Goal: Transaction & Acquisition: Purchase product/service

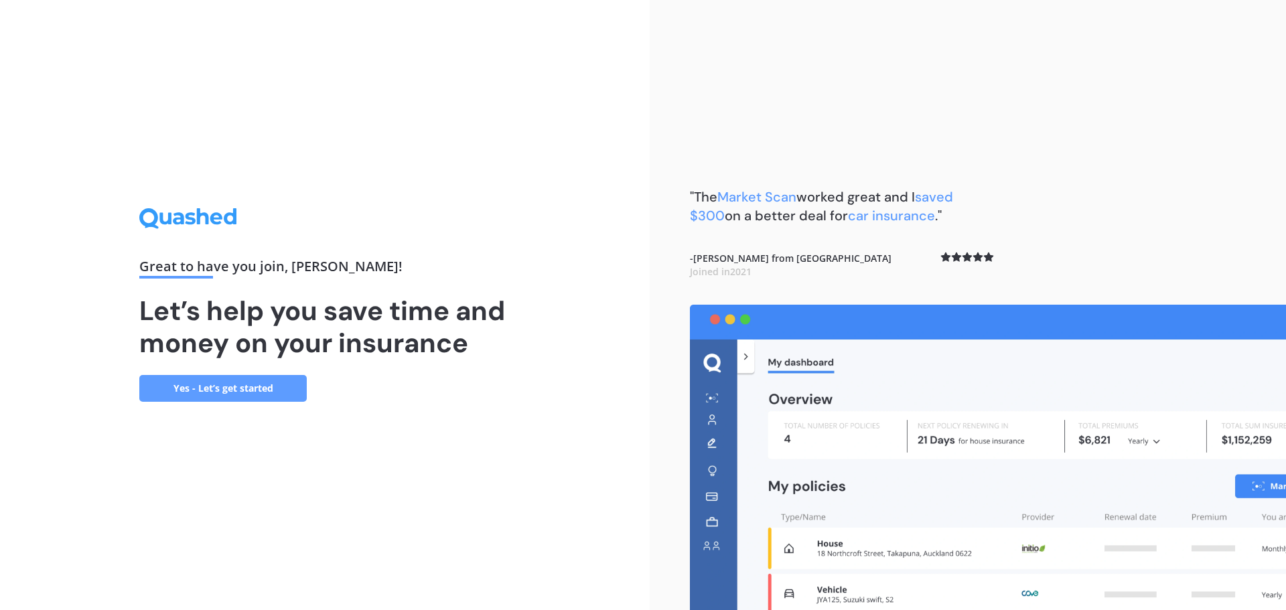
click at [222, 378] on link "Yes - Let’s get started" at bounding box center [222, 388] width 167 height 27
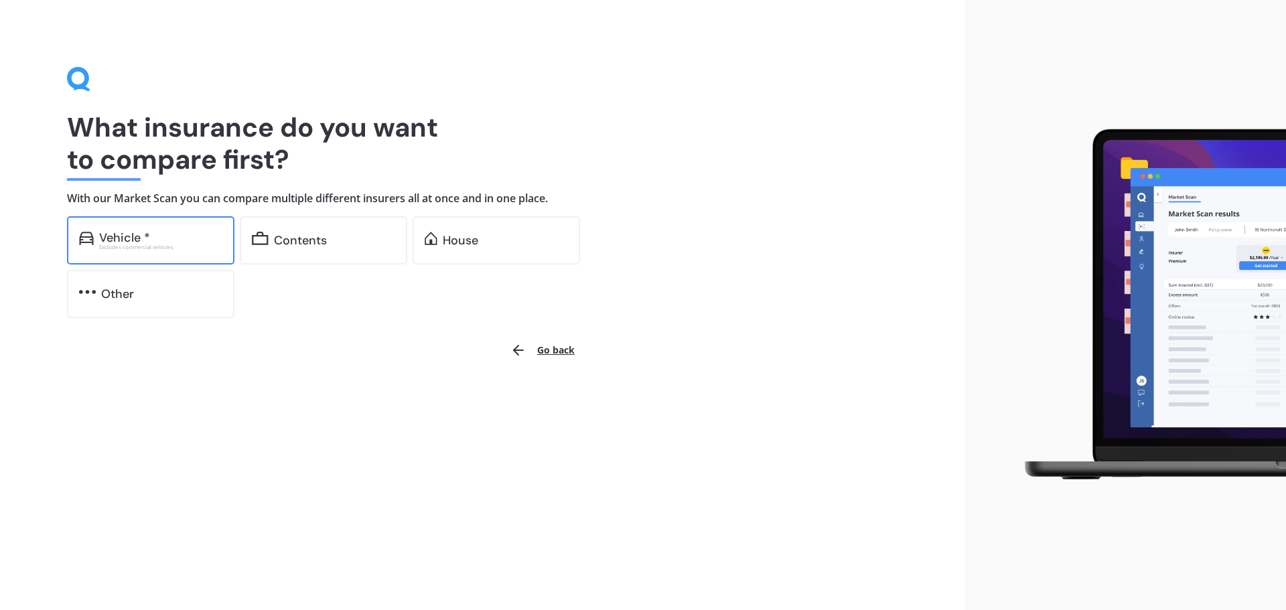
click at [153, 231] on div "Vehicle *" at bounding box center [160, 237] width 123 height 13
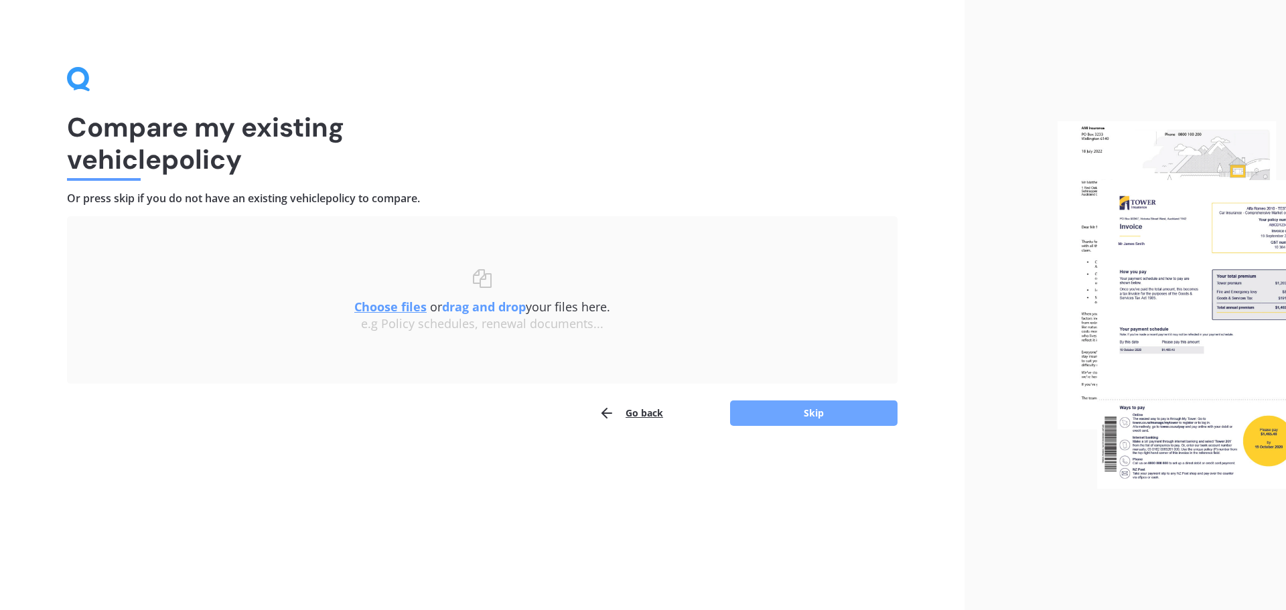
click at [811, 409] on button "Skip" at bounding box center [813, 413] width 167 height 25
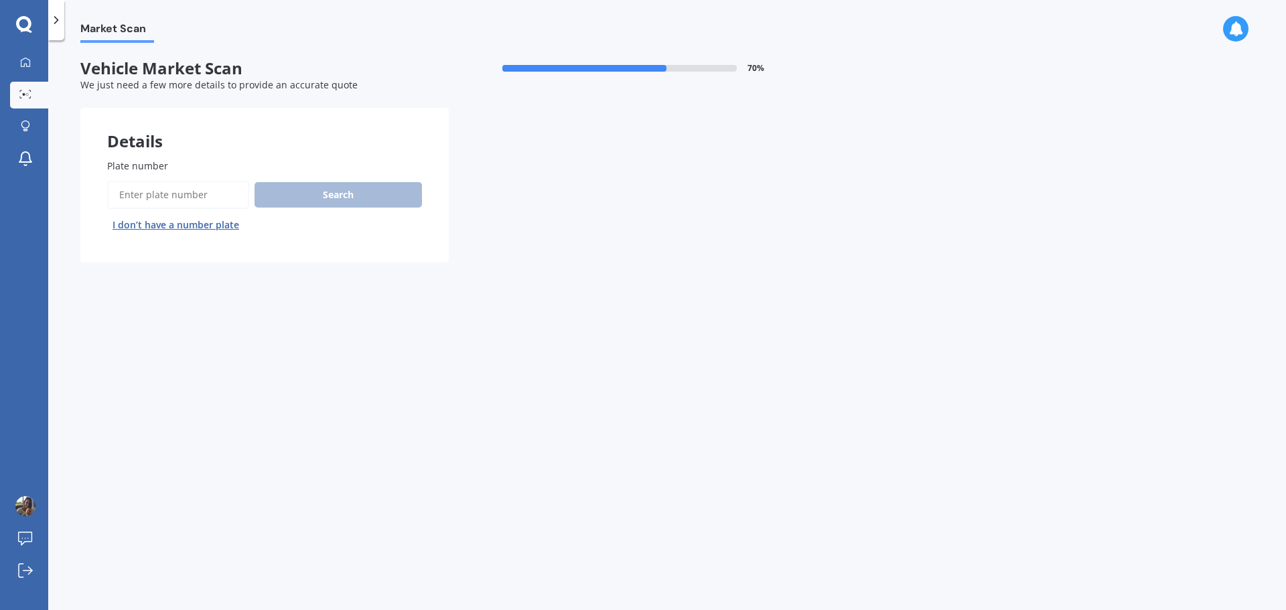
click at [192, 196] on input "Plate number" at bounding box center [178, 195] width 142 height 28
type input "llq787"
click at [319, 196] on button "Search" at bounding box center [338, 194] width 167 height 25
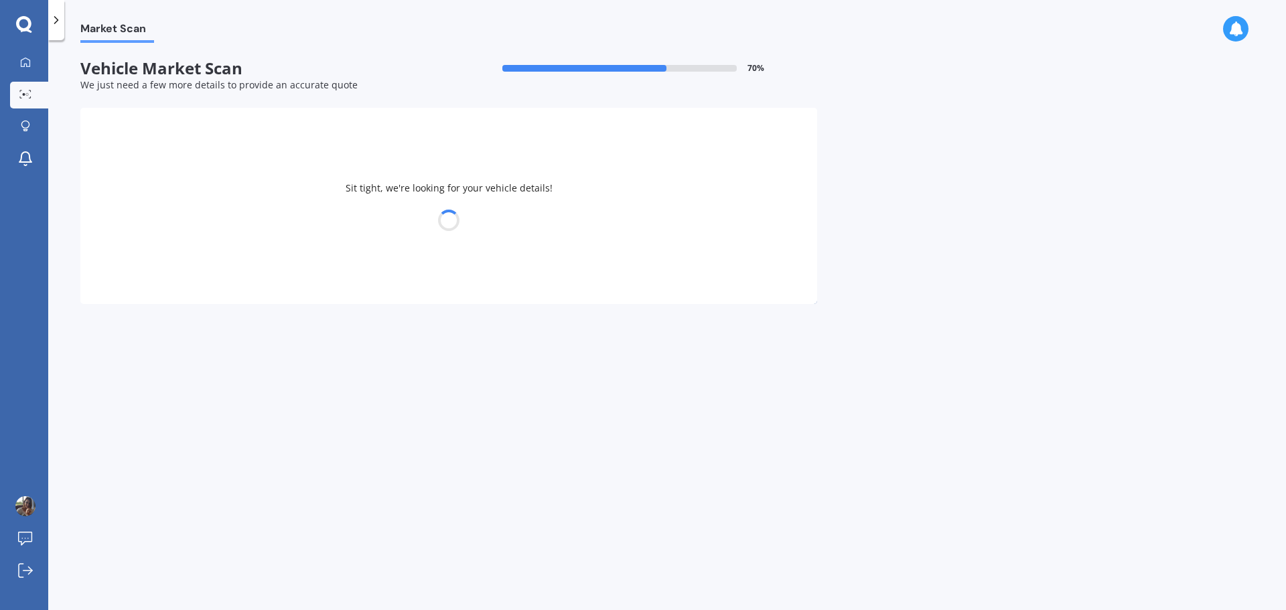
select select "HYUNDAI"
select select "[GEOGRAPHIC_DATA]"
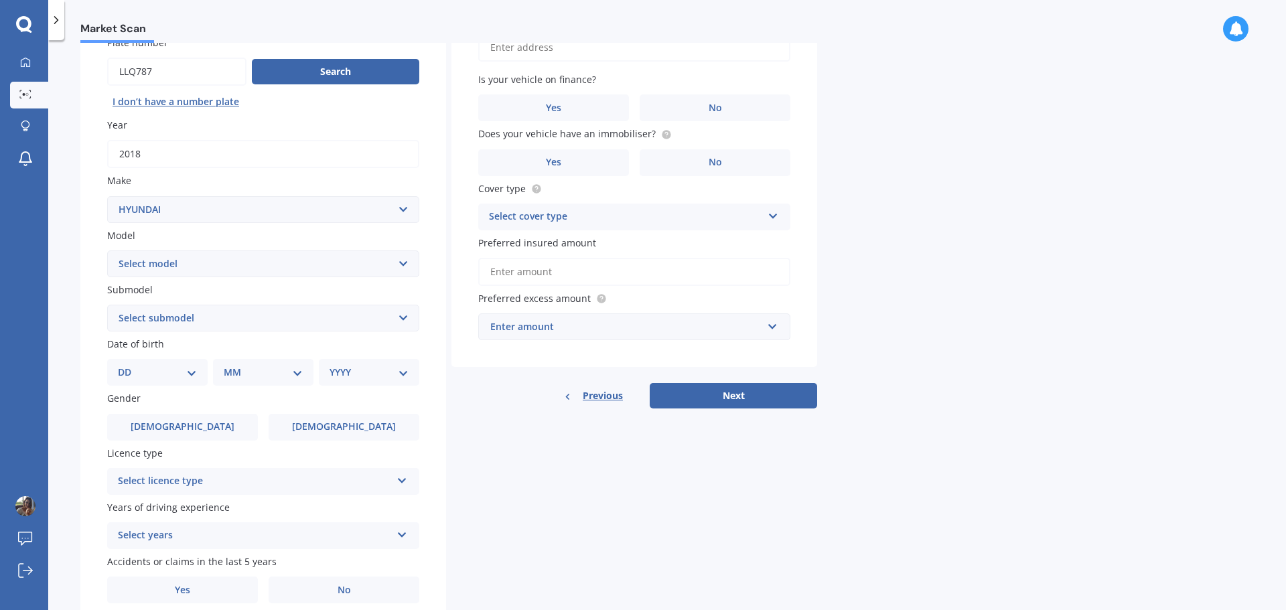
scroll to position [125, 0]
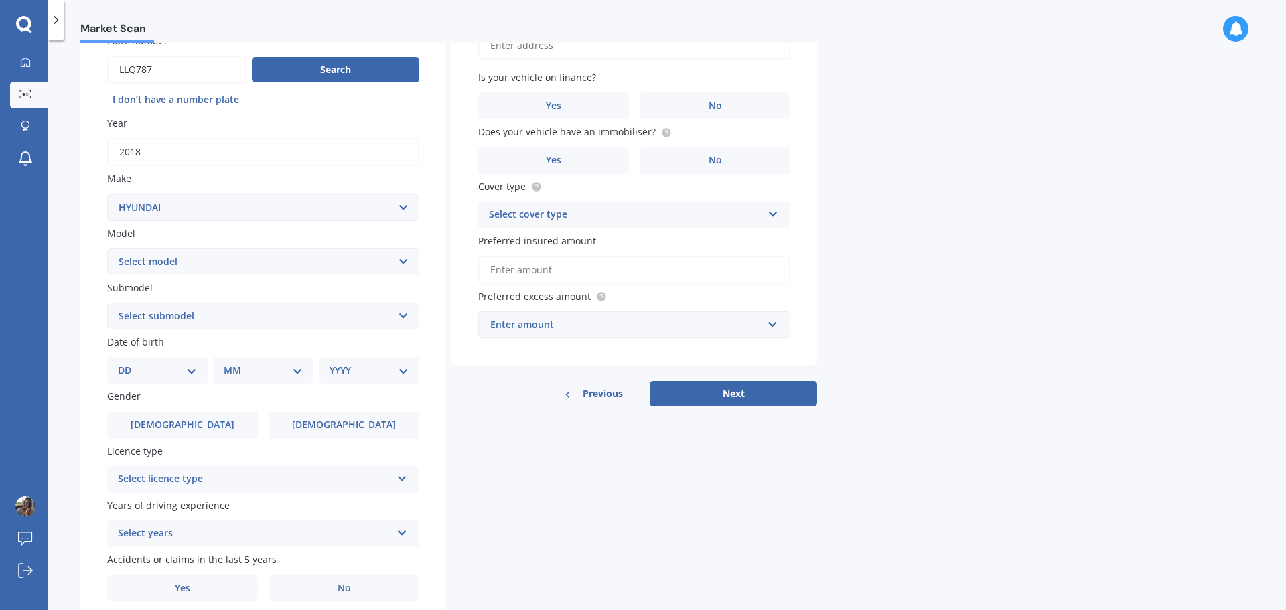
click at [192, 372] on select "DD 01 02 03 04 05 06 07 08 09 10 11 12 13 14 15 16 17 18 19 20 21 22 23 24 25 2…" at bounding box center [157, 370] width 79 height 15
select select "09"
click at [129, 363] on select "DD 01 02 03 04 05 06 07 08 09 10 11 12 13 14 15 16 17 18 19 20 21 22 23 24 25 2…" at bounding box center [157, 370] width 79 height 15
click at [299, 368] on select "MM 01 02 03 04 05 06 07 08 09 10 11 12" at bounding box center [266, 370] width 74 height 15
select select "12"
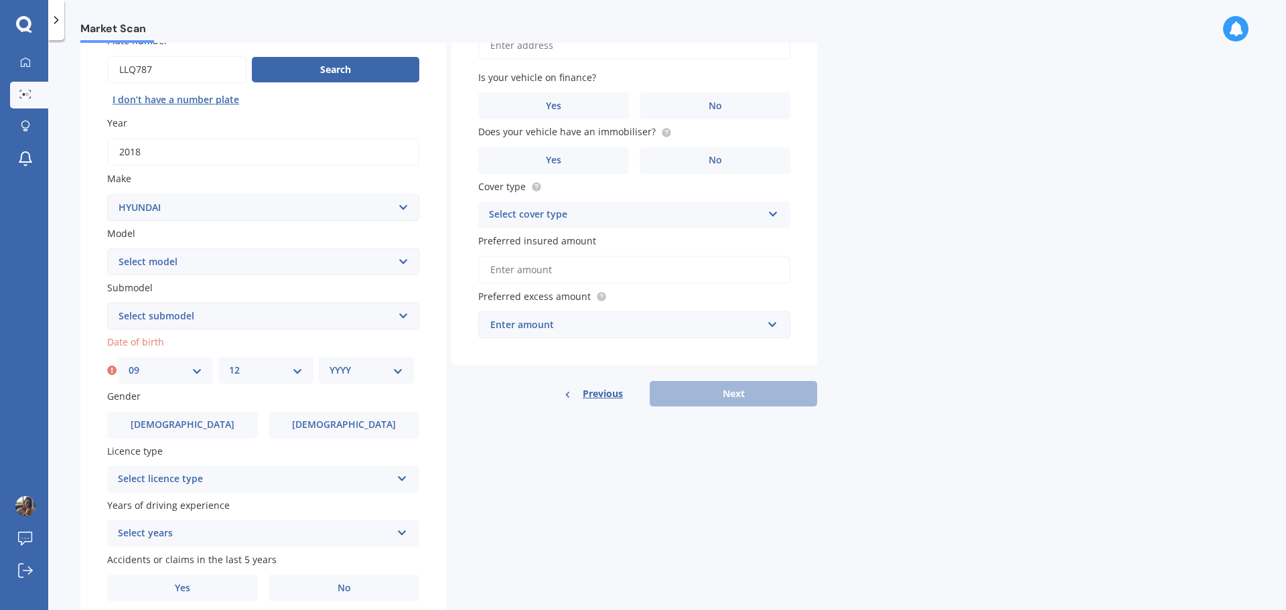
click at [229, 363] on select "MM 01 02 03 04 05 06 07 08 09 10 11 12" at bounding box center [266, 370] width 74 height 15
click at [397, 370] on select "YYYY 2025 2024 2023 2022 2021 2020 2019 2018 2017 2016 2015 2014 2013 2012 2011…" at bounding box center [367, 370] width 74 height 15
select select "1972"
click at [330, 363] on select "YYYY 2025 2024 2023 2022 2021 2020 2019 2018 2017 2016 2015 2014 2013 2012 2011…" at bounding box center [367, 370] width 74 height 15
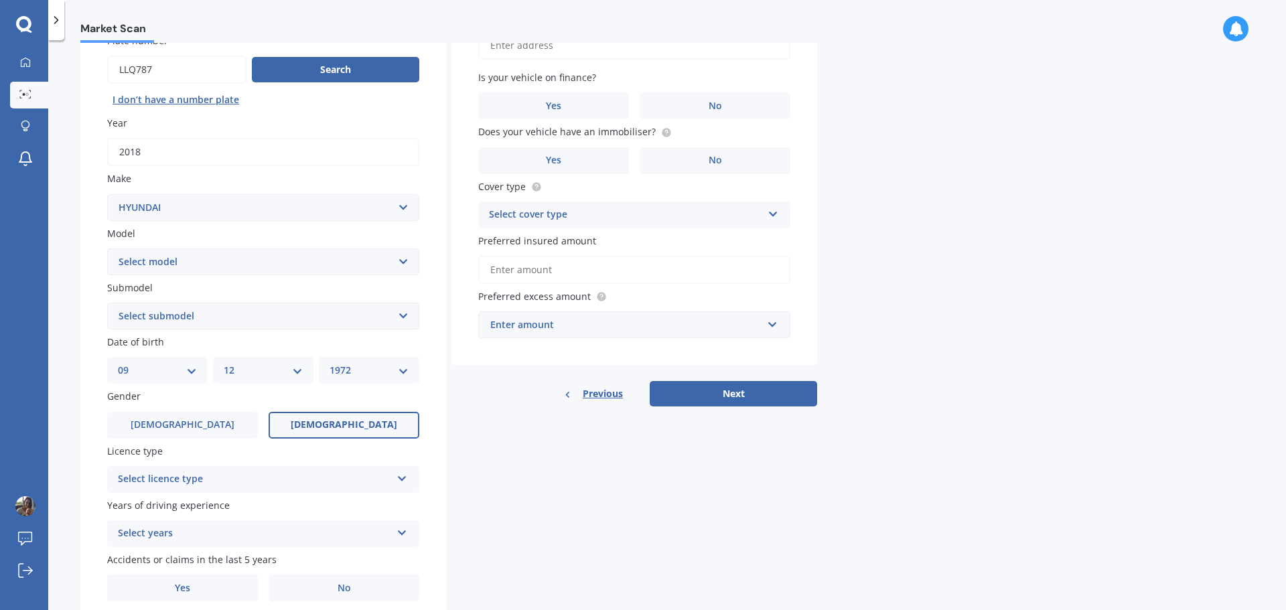
click at [357, 419] on span "Female" at bounding box center [344, 424] width 107 height 11
click at [0, 0] on input "Female" at bounding box center [0, 0] width 0 height 0
click at [406, 476] on icon at bounding box center [402, 476] width 11 height 9
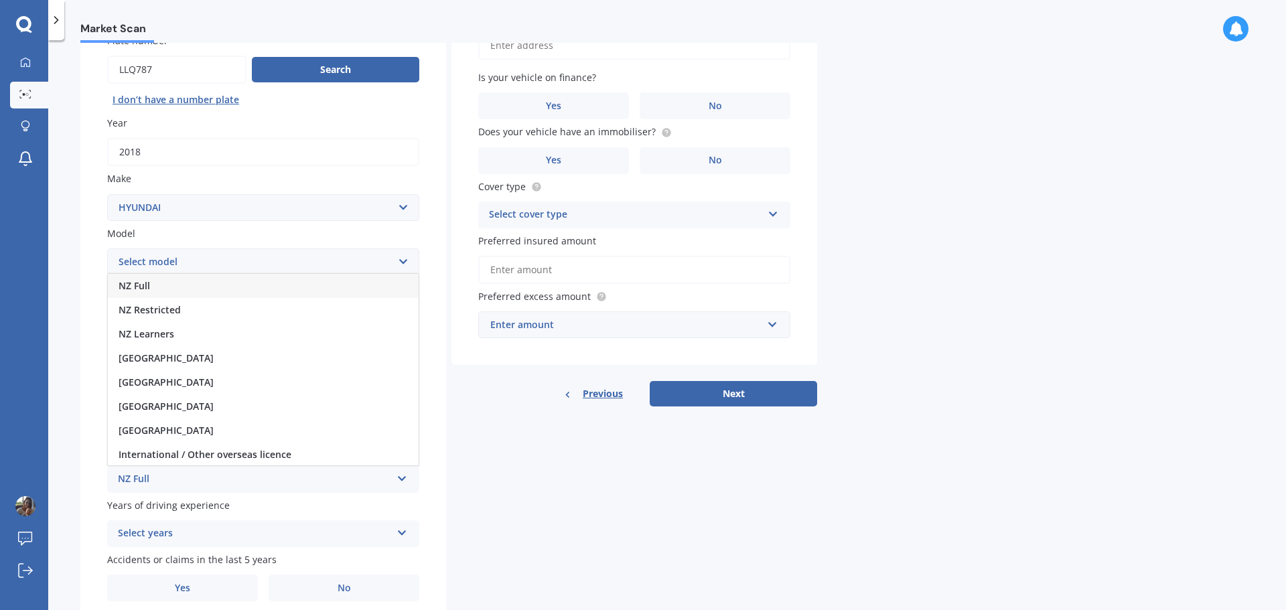
click at [251, 281] on div "NZ Full" at bounding box center [263, 286] width 311 height 24
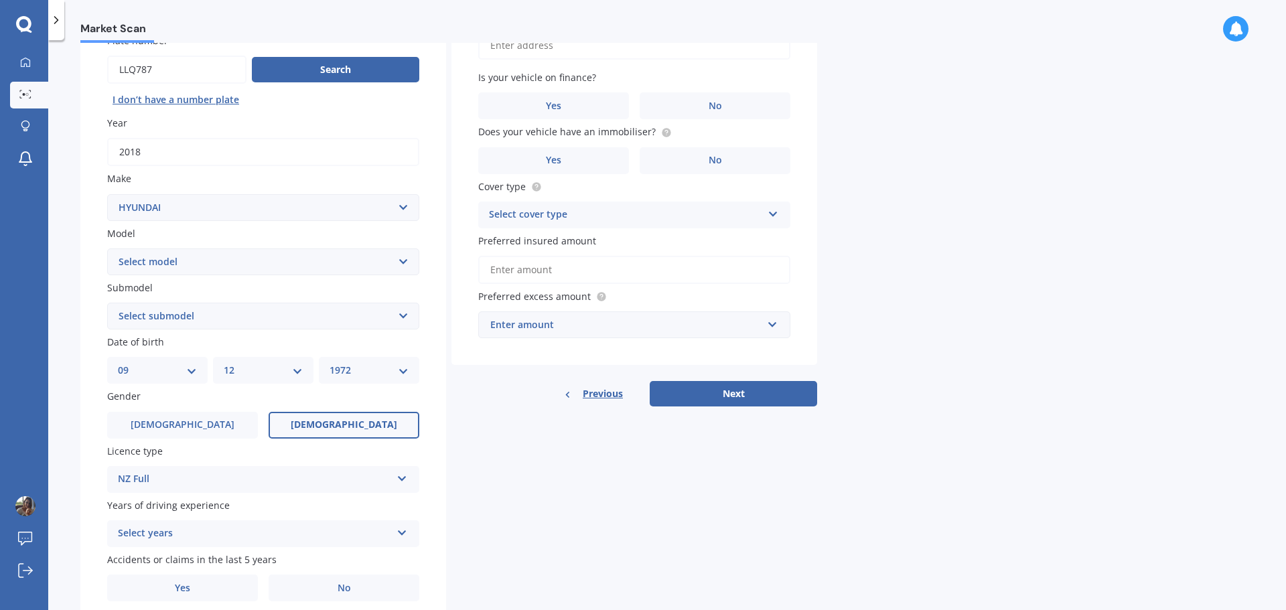
scroll to position [178, 0]
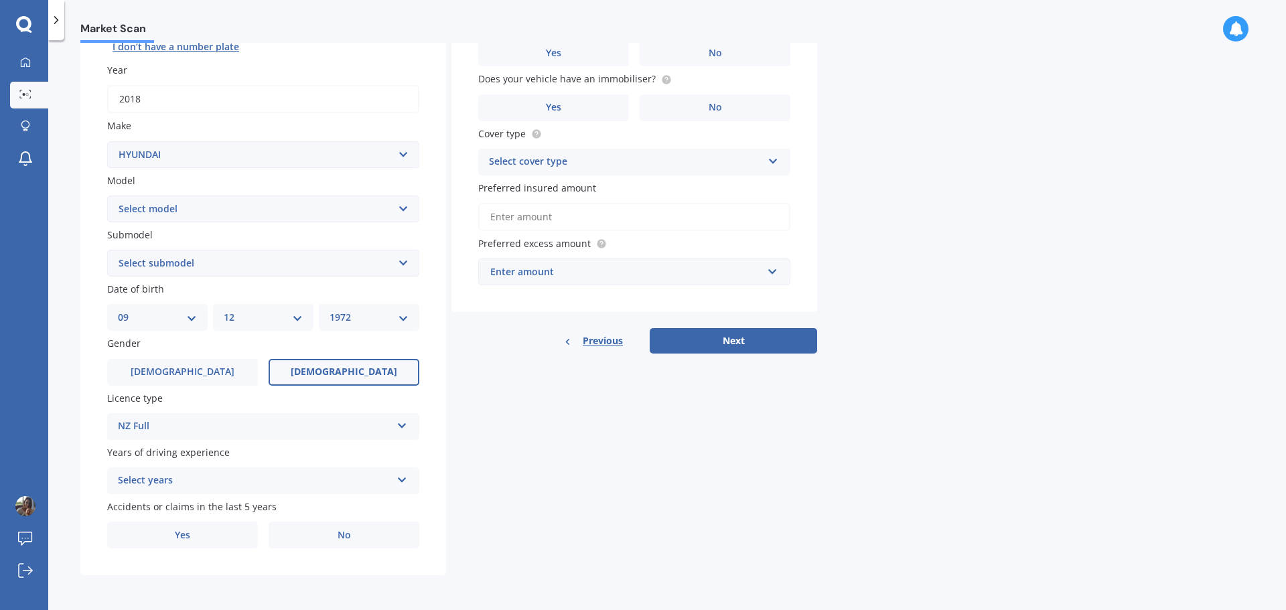
click at [405, 480] on icon at bounding box center [402, 477] width 11 height 9
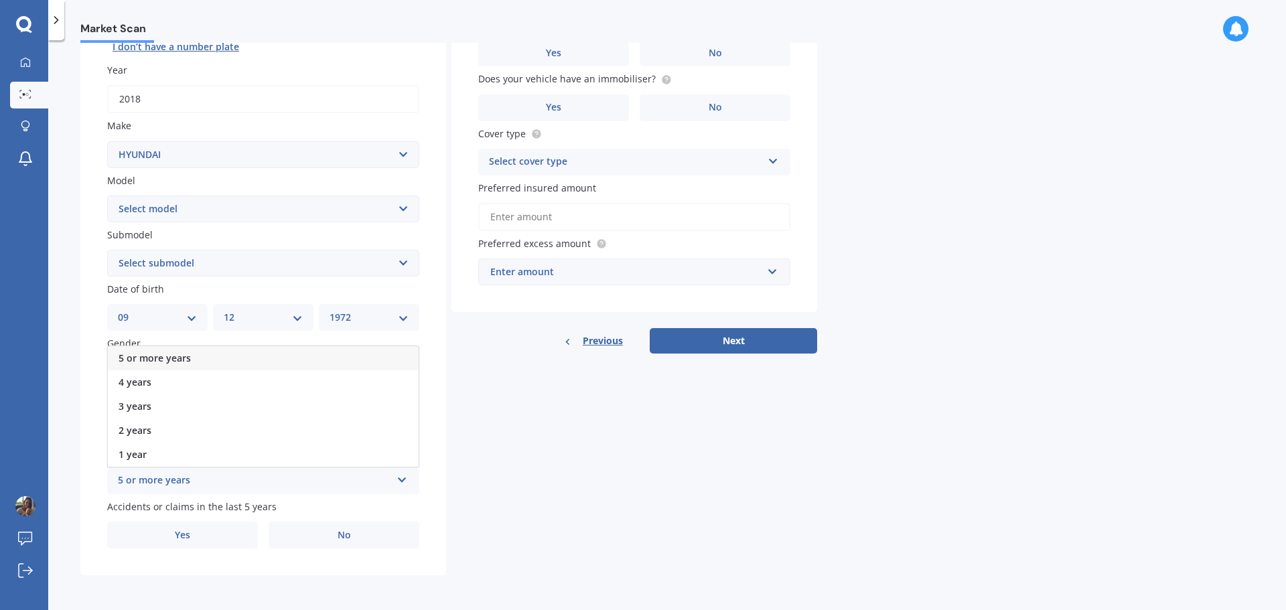
click at [305, 354] on div "5 or more years" at bounding box center [263, 358] width 311 height 24
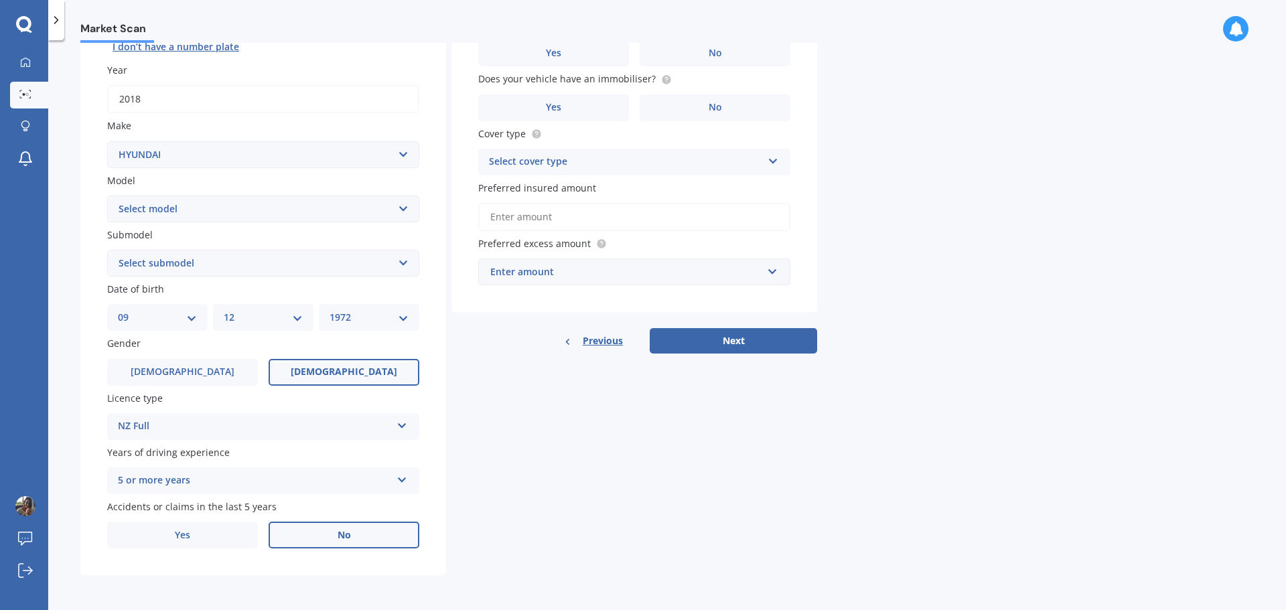
click at [365, 537] on label "No" at bounding box center [344, 535] width 151 height 27
click at [0, 0] on input "No" at bounding box center [0, 0] width 0 height 0
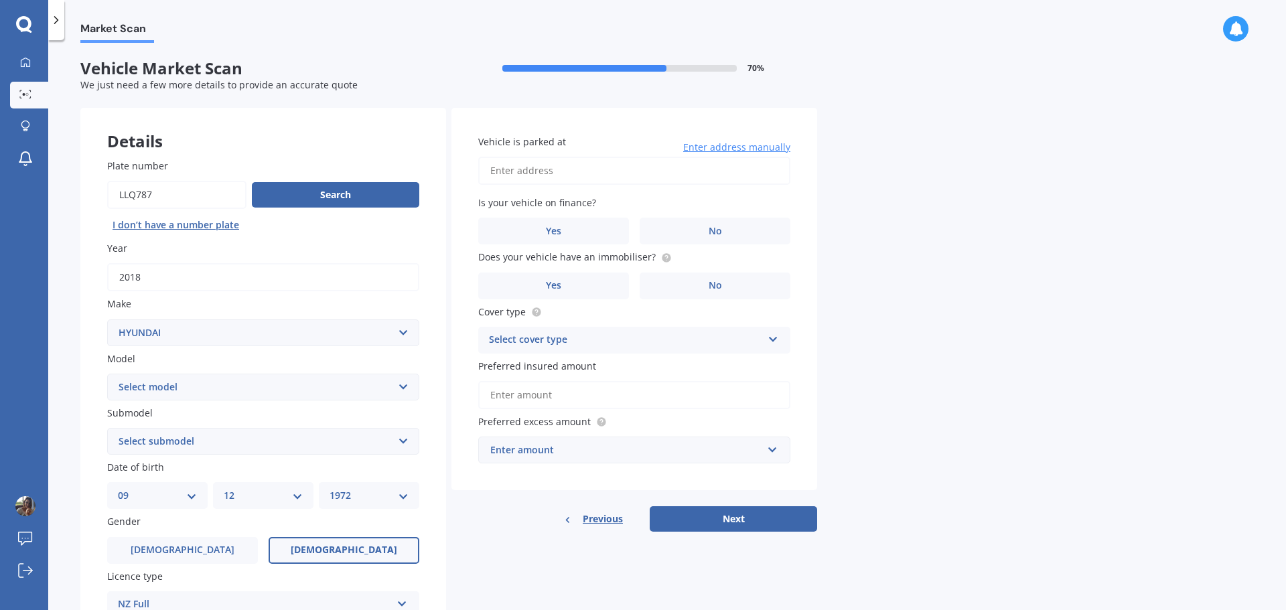
click at [520, 171] on input "Vehicle is parked at" at bounding box center [634, 171] width 312 height 28
type input "25 Loop Line, RD 1 OpakiMasterton, Wellington 5881"
click at [713, 230] on span "No" at bounding box center [715, 231] width 13 height 11
click at [0, 0] on input "No" at bounding box center [0, 0] width 0 height 0
click at [707, 283] on label "No" at bounding box center [715, 286] width 151 height 27
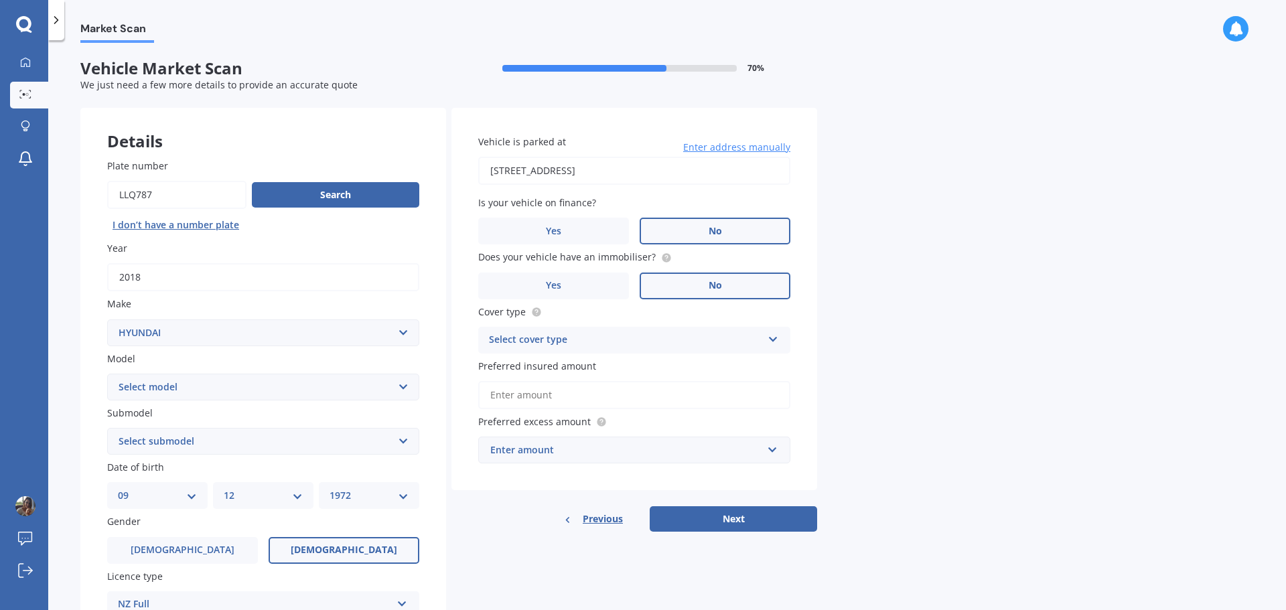
click at [0, 0] on input "No" at bounding box center [0, 0] width 0 height 0
click at [768, 339] on icon at bounding box center [773, 336] width 11 height 9
click at [699, 364] on div "Comprehensive" at bounding box center [634, 366] width 311 height 24
click at [559, 399] on input "Preferred insured amount" at bounding box center [634, 395] width 312 height 28
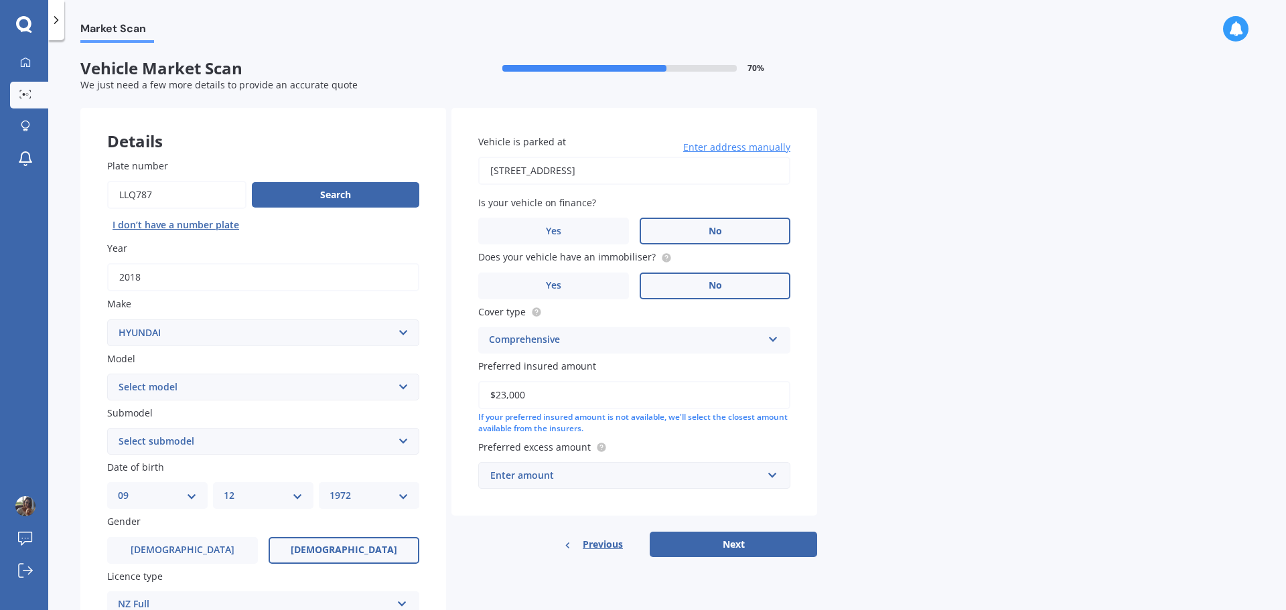
type input "$23,000"
click at [772, 476] on input "text" at bounding box center [630, 475] width 300 height 25
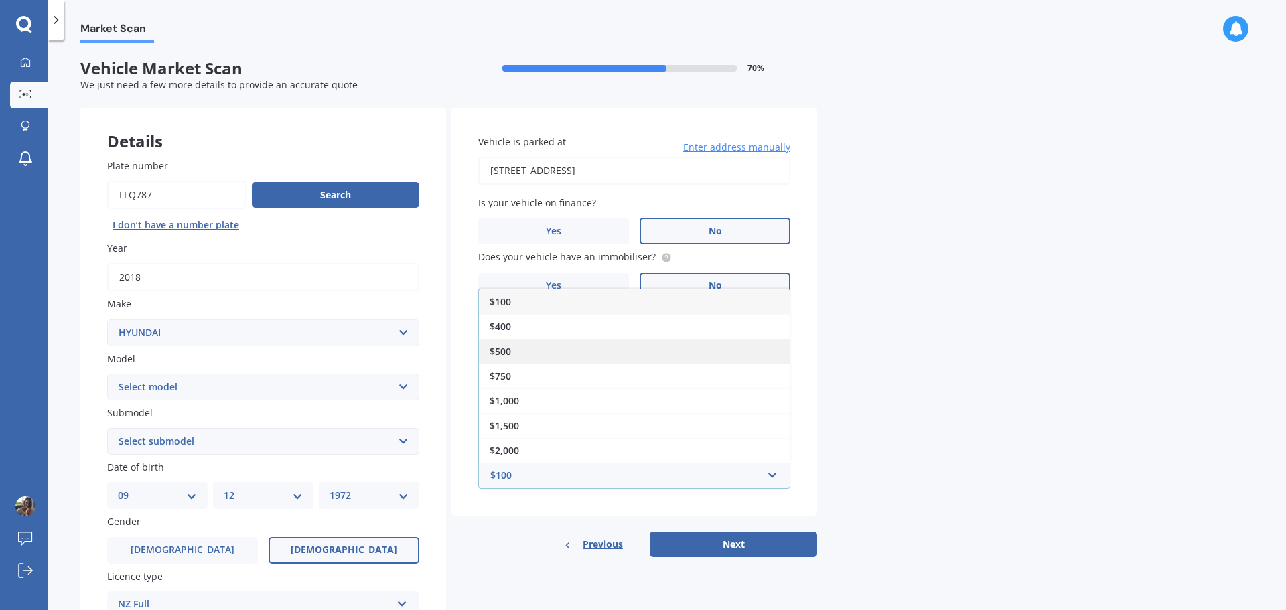
click at [644, 341] on div "$500" at bounding box center [634, 351] width 311 height 25
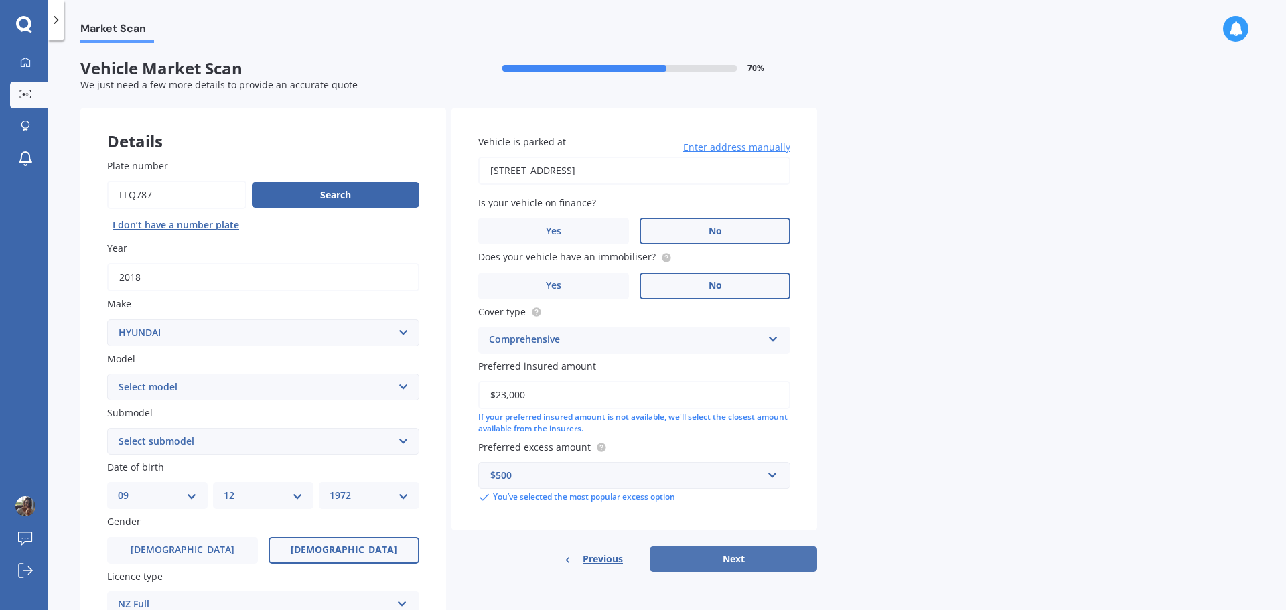
click at [743, 555] on button "Next" at bounding box center [733, 559] width 167 height 25
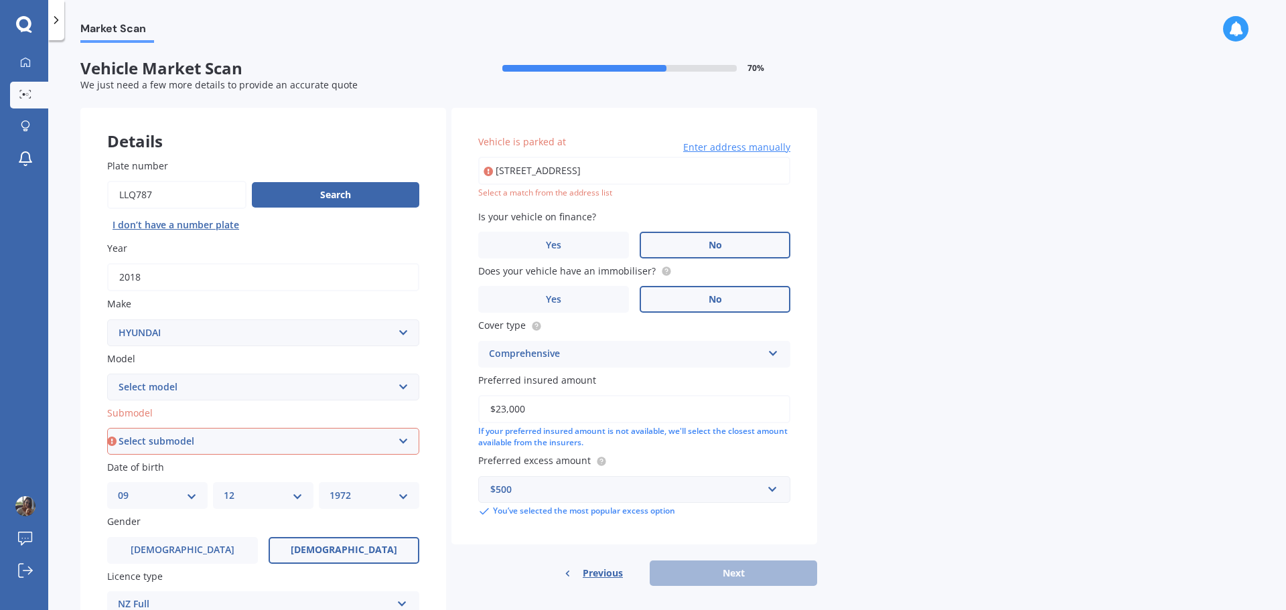
click at [585, 168] on input "25 Loop Line, RD 1 OpakiMasterton, Wellington 5881" at bounding box center [634, 171] width 312 height 28
click at [705, 147] on span "Enter address manually" at bounding box center [736, 147] width 107 height 13
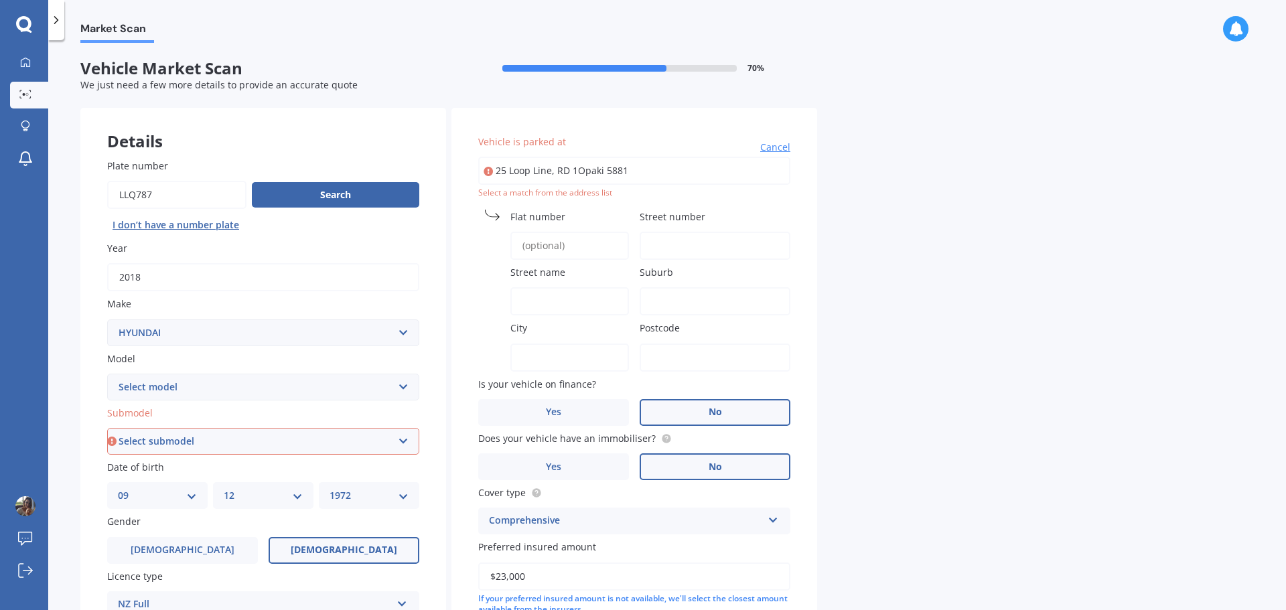
click at [664, 166] on input "25 Loop Line, RD 1Opaki 5881" at bounding box center [634, 171] width 312 height 28
type input "2"
type input "25 Loopline, Ōpaki, Masterton 5881"
type input "25"
type input "Loopline"
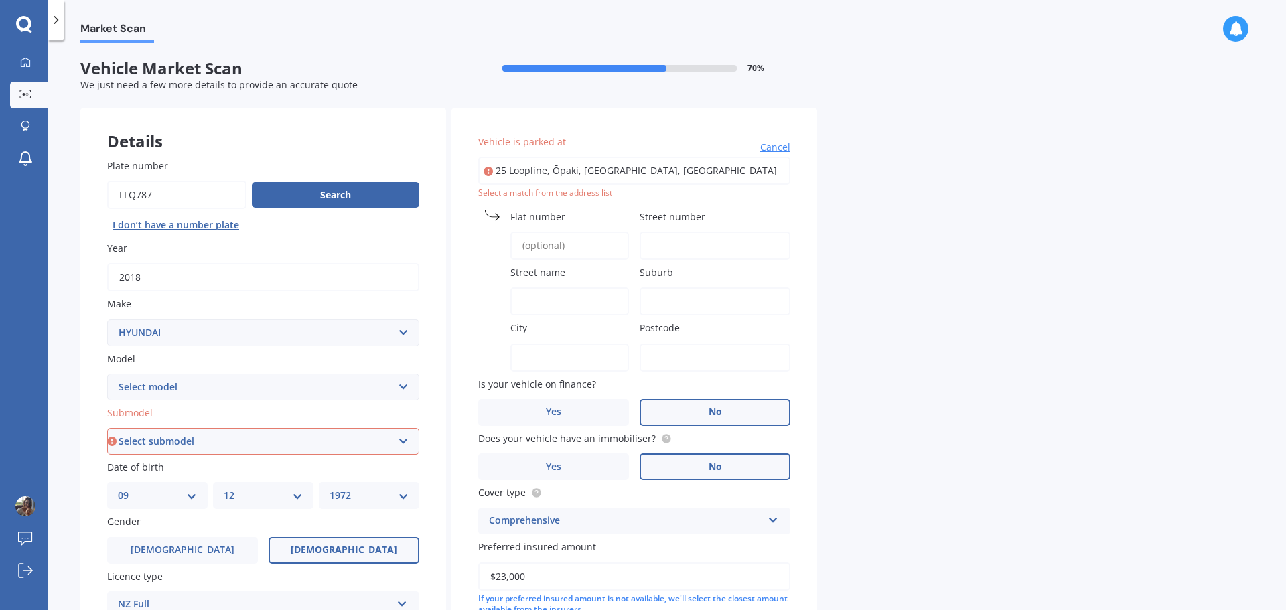
type input "Ōpaki"
type input "Wellington Region"
type input "5881"
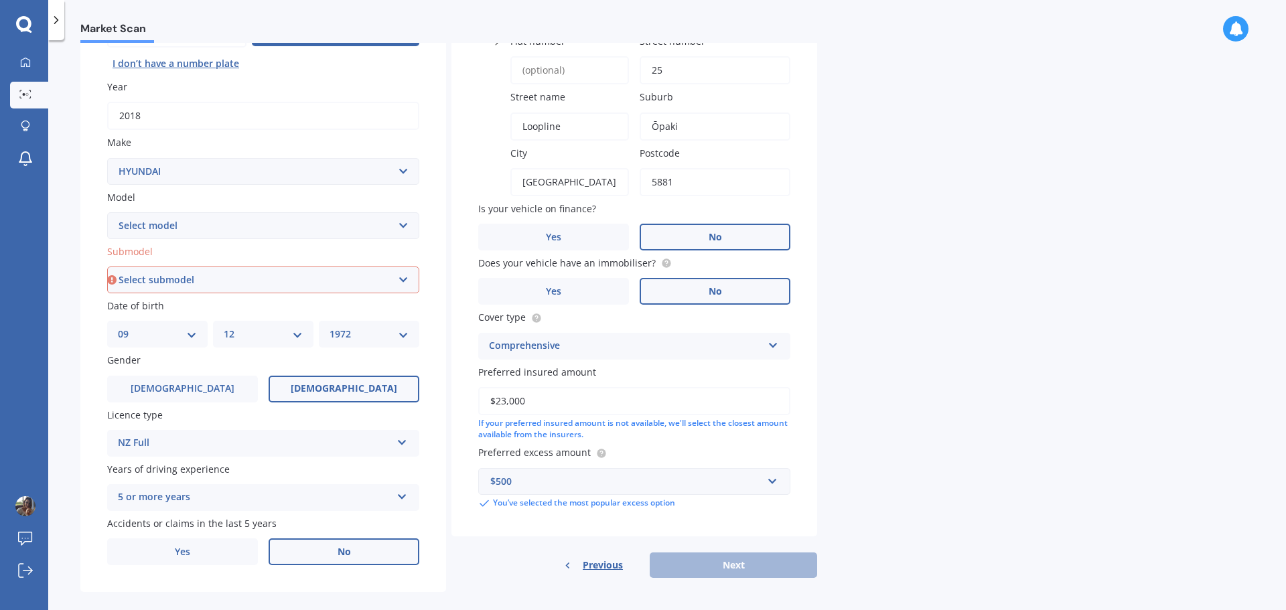
scroll to position [178, 0]
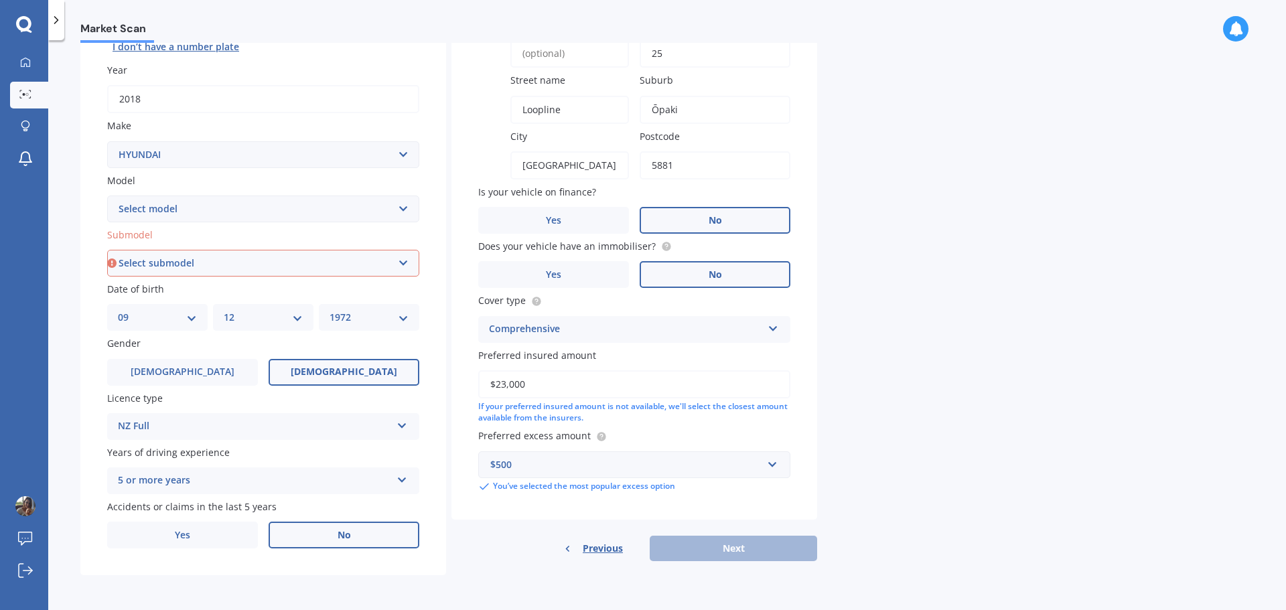
click at [638, 387] on input "$23,000" at bounding box center [634, 384] width 312 height 28
click at [403, 255] on select "Select submodel 1.6 Turbo Elite 2.0 4WD CRDi Turbo Diesel A4 2.0 4WD Petrol A4 …" at bounding box center [263, 263] width 312 height 27
select select "2.0 CITY 2WD PETROL ELITE A4"
click at [107, 250] on select "Select submodel 1.6 Turbo Elite 2.0 4WD CRDi Turbo Diesel A4 2.0 4WD Petrol A4 …" at bounding box center [263, 263] width 312 height 27
click at [686, 545] on button "Next" at bounding box center [733, 548] width 167 height 25
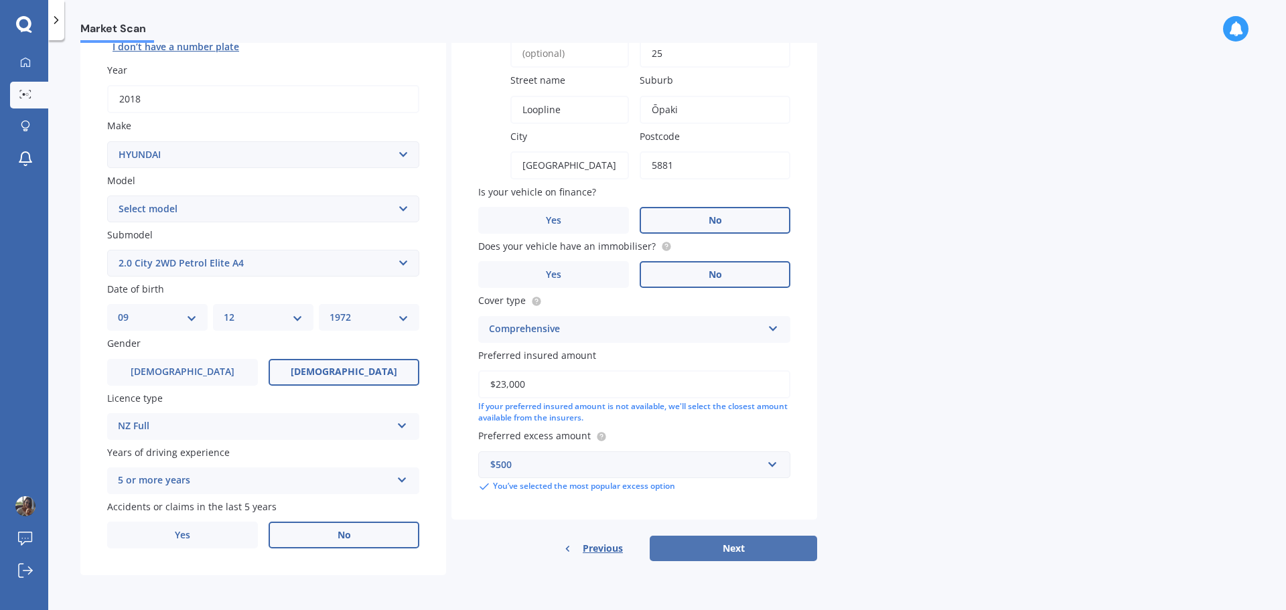
select select "09"
select select "12"
select select "1972"
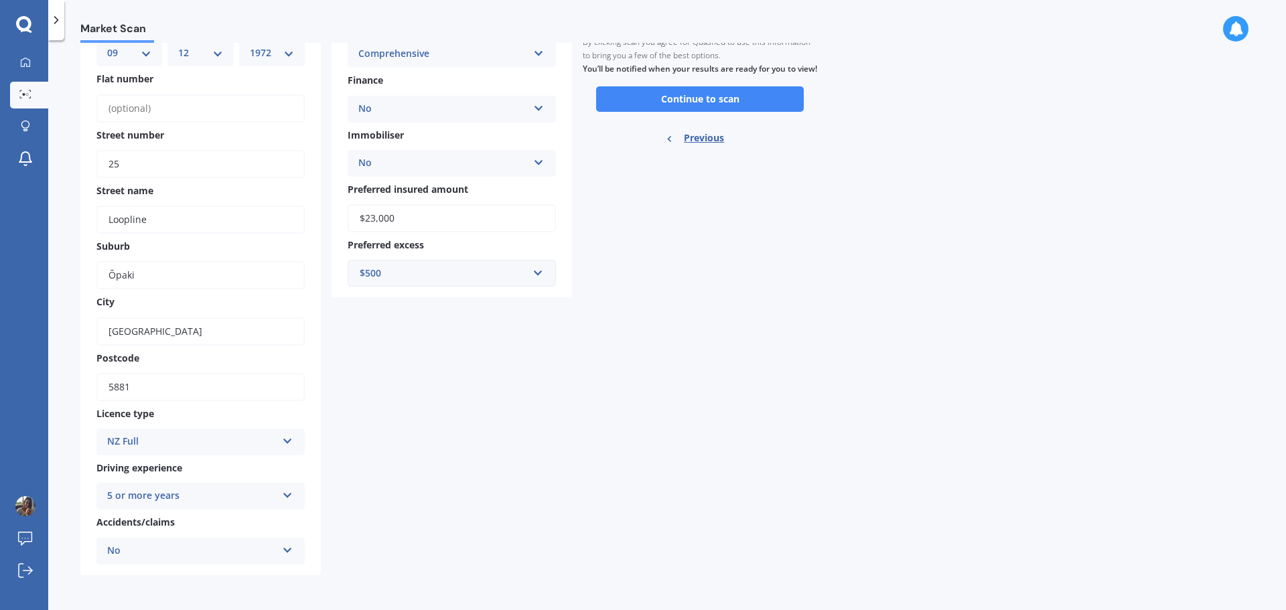
scroll to position [0, 0]
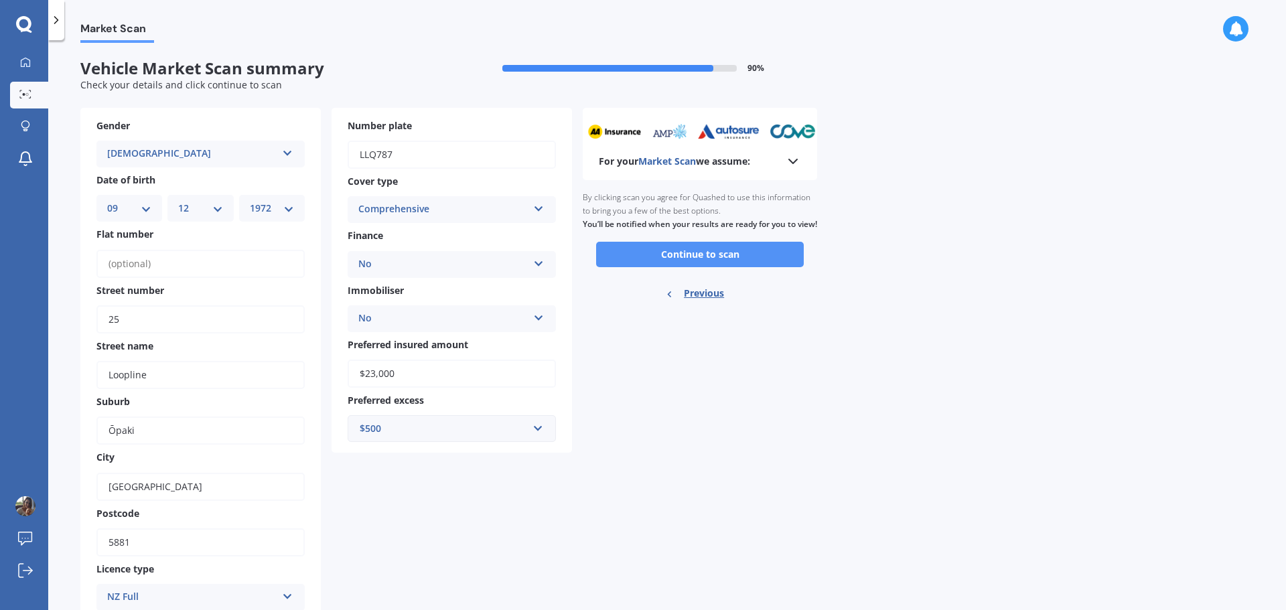
click at [707, 264] on button "Continue to scan" at bounding box center [700, 254] width 208 height 25
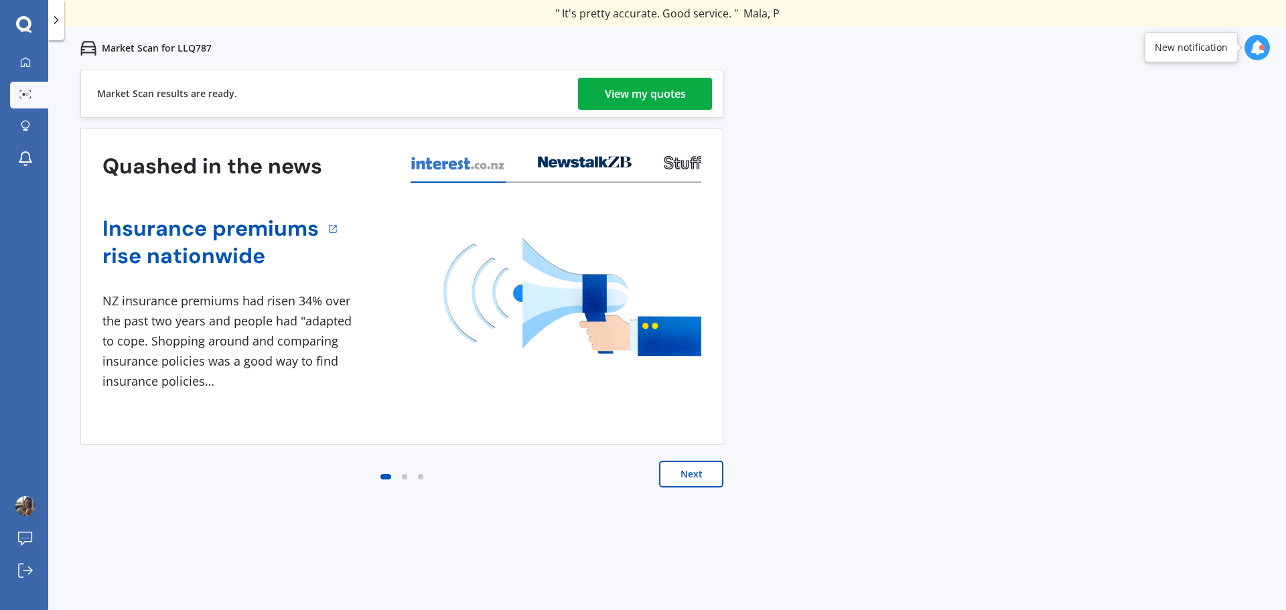
click at [625, 85] on div "View my quotes" at bounding box center [645, 94] width 81 height 32
